Goal: Information Seeking & Learning: Learn about a topic

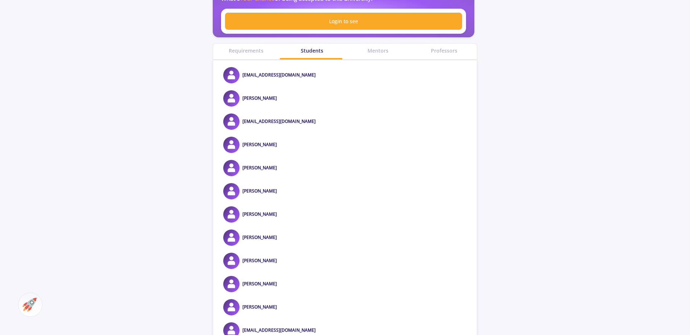
scroll to position [254, 0]
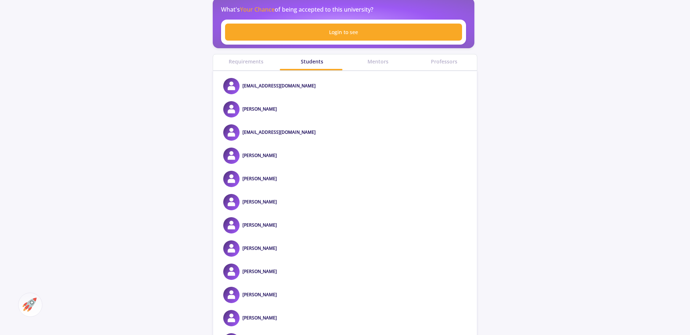
click at [378, 64] on div "Mentors" at bounding box center [378, 62] width 66 height 8
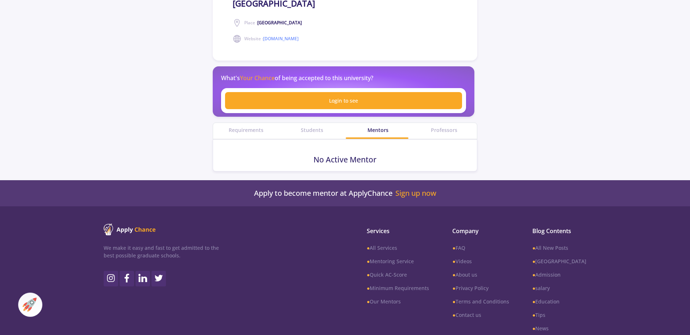
scroll to position [246, 0]
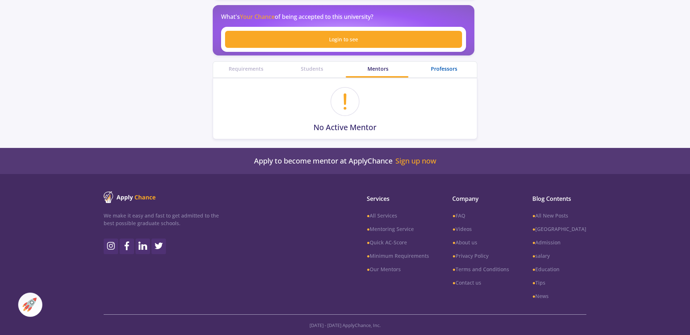
click at [432, 66] on div "Professors" at bounding box center [444, 69] width 66 height 8
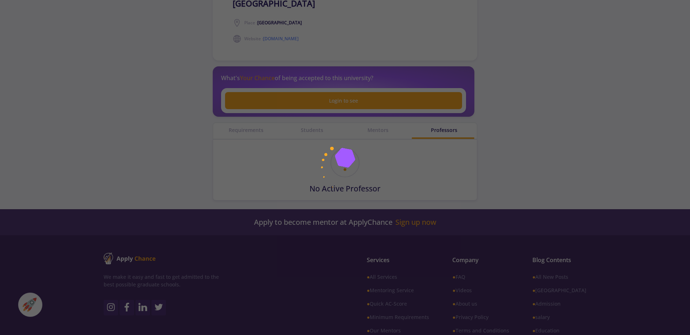
scroll to position [246, 0]
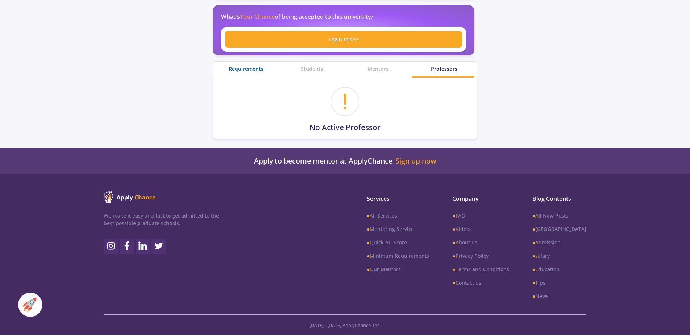
click at [246, 68] on div "Requirements" at bounding box center [246, 69] width 66 height 8
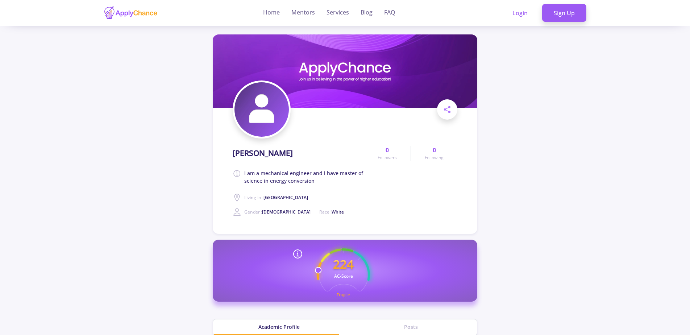
click at [296, 255] on icon at bounding box center [298, 254] width 12 height 12
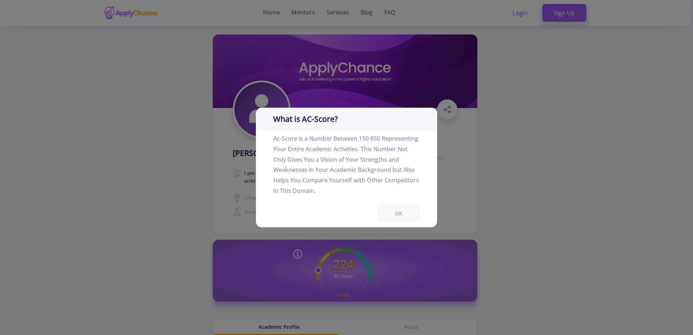
click at [401, 216] on button "OK" at bounding box center [398, 213] width 42 height 17
